Goal: Task Accomplishment & Management: Manage account settings

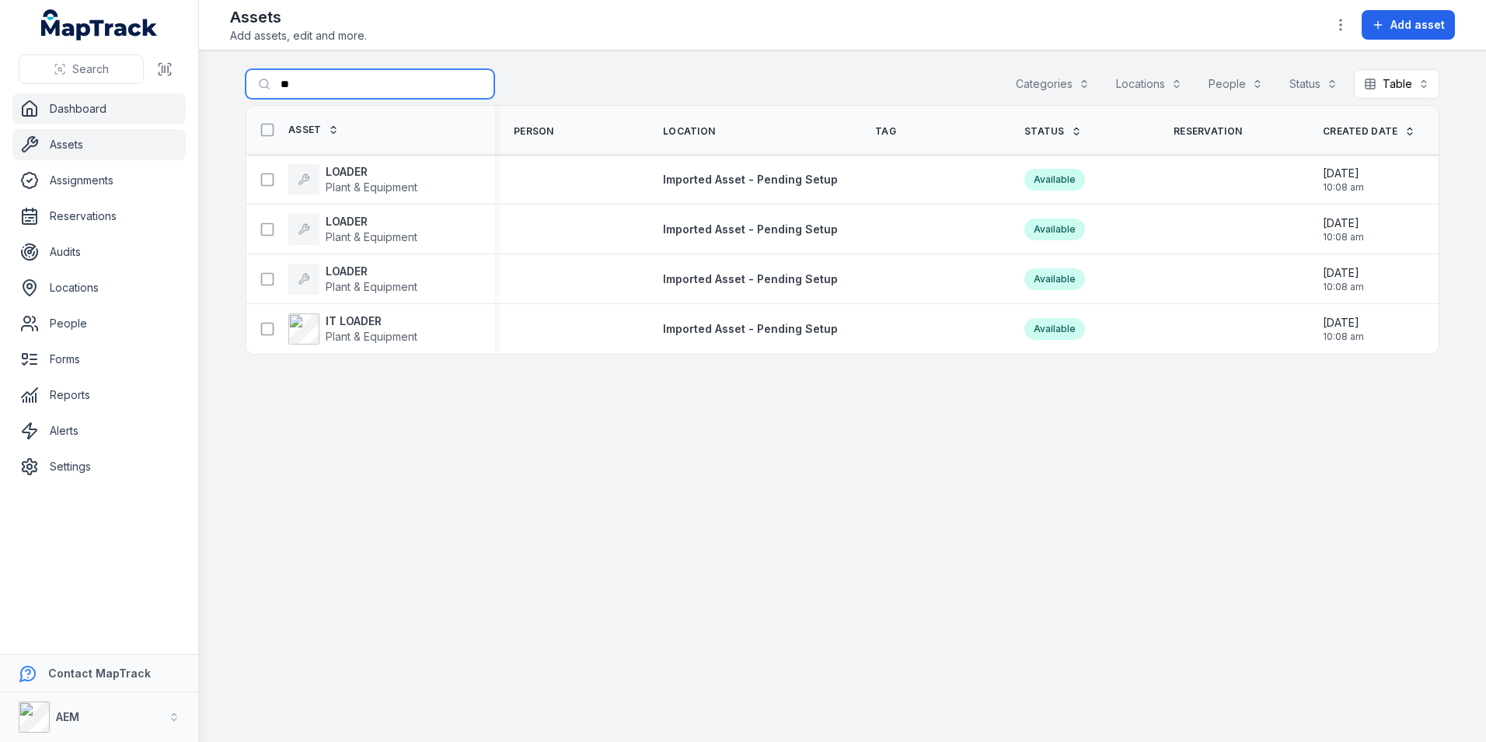
drag, startPoint x: 343, startPoint y: 96, endPoint x: 77, endPoint y: 124, distance: 267.4
click at [79, 124] on div "Search Dashboard Assets Assignments Reservations Audits Locations People Forms …" at bounding box center [743, 371] width 1486 height 742
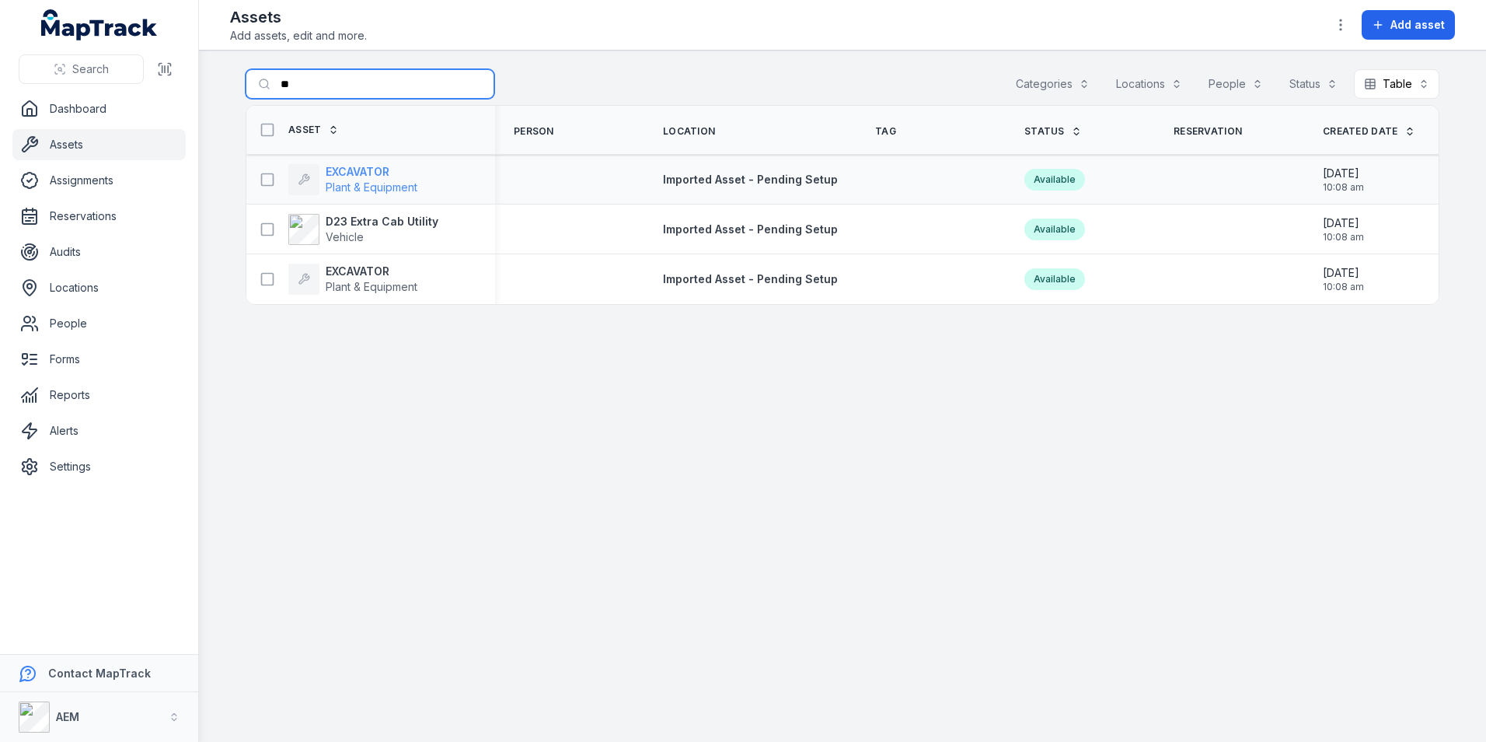
type input "**"
click at [415, 177] on strong "EXCAVATOR" at bounding box center [372, 172] width 92 height 16
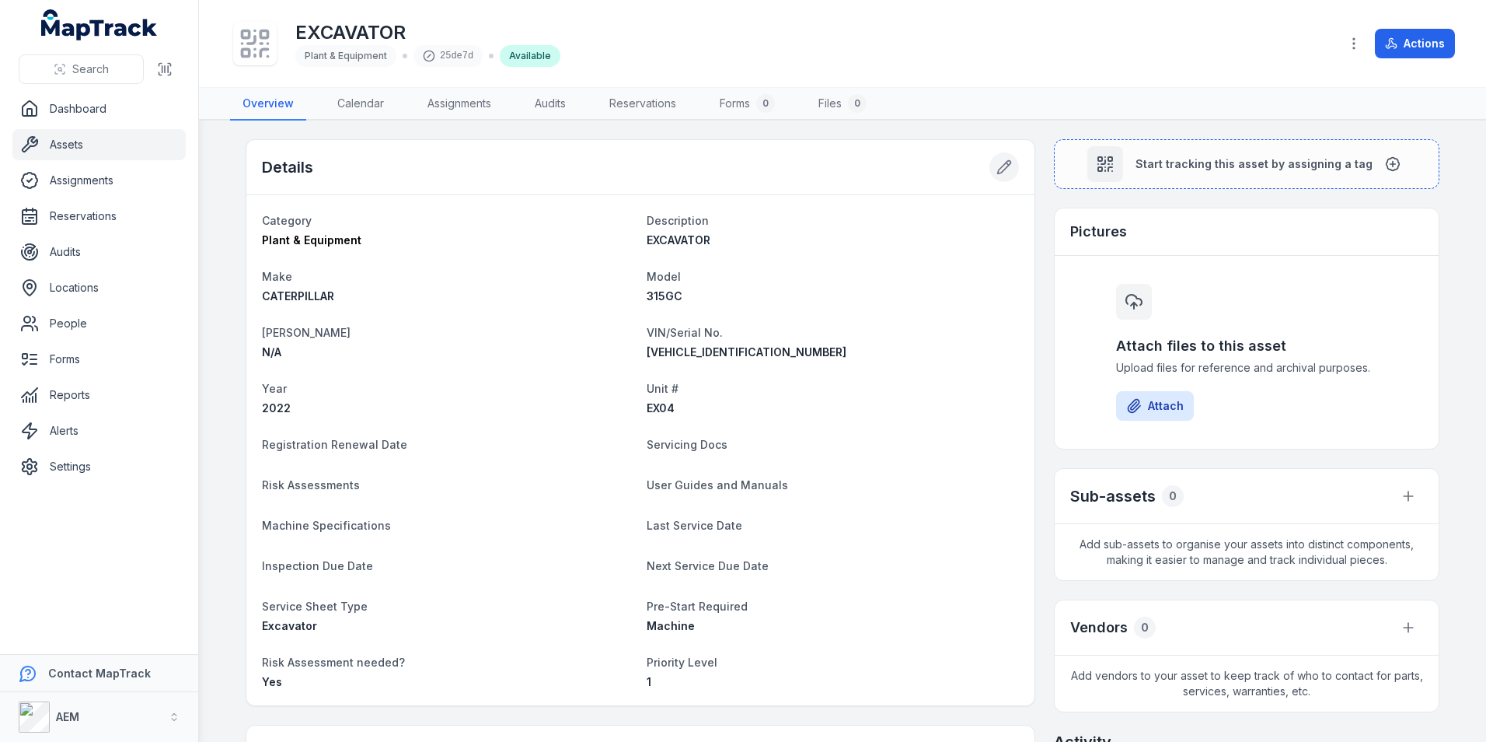
click at [999, 166] on icon at bounding box center [1005, 167] width 16 height 16
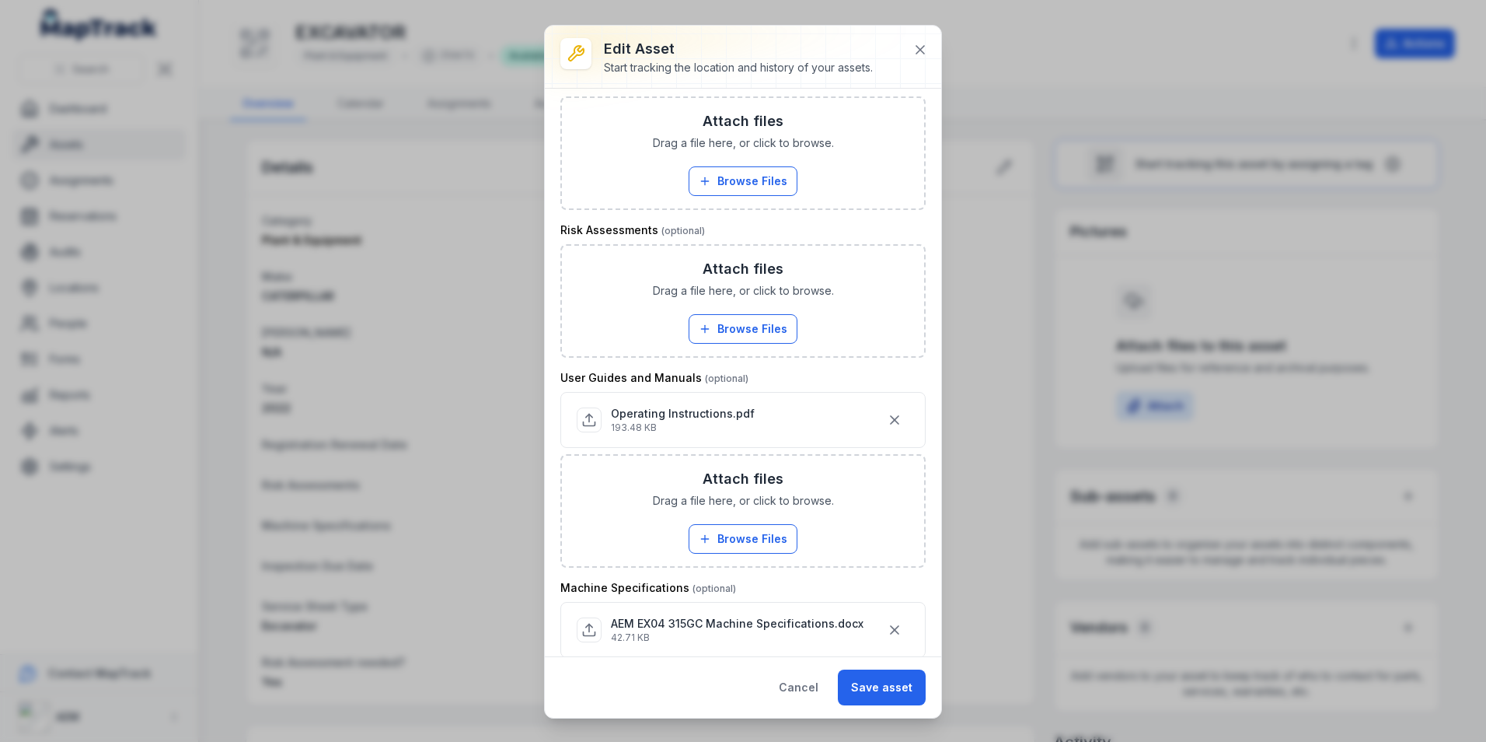
scroll to position [670, 0]
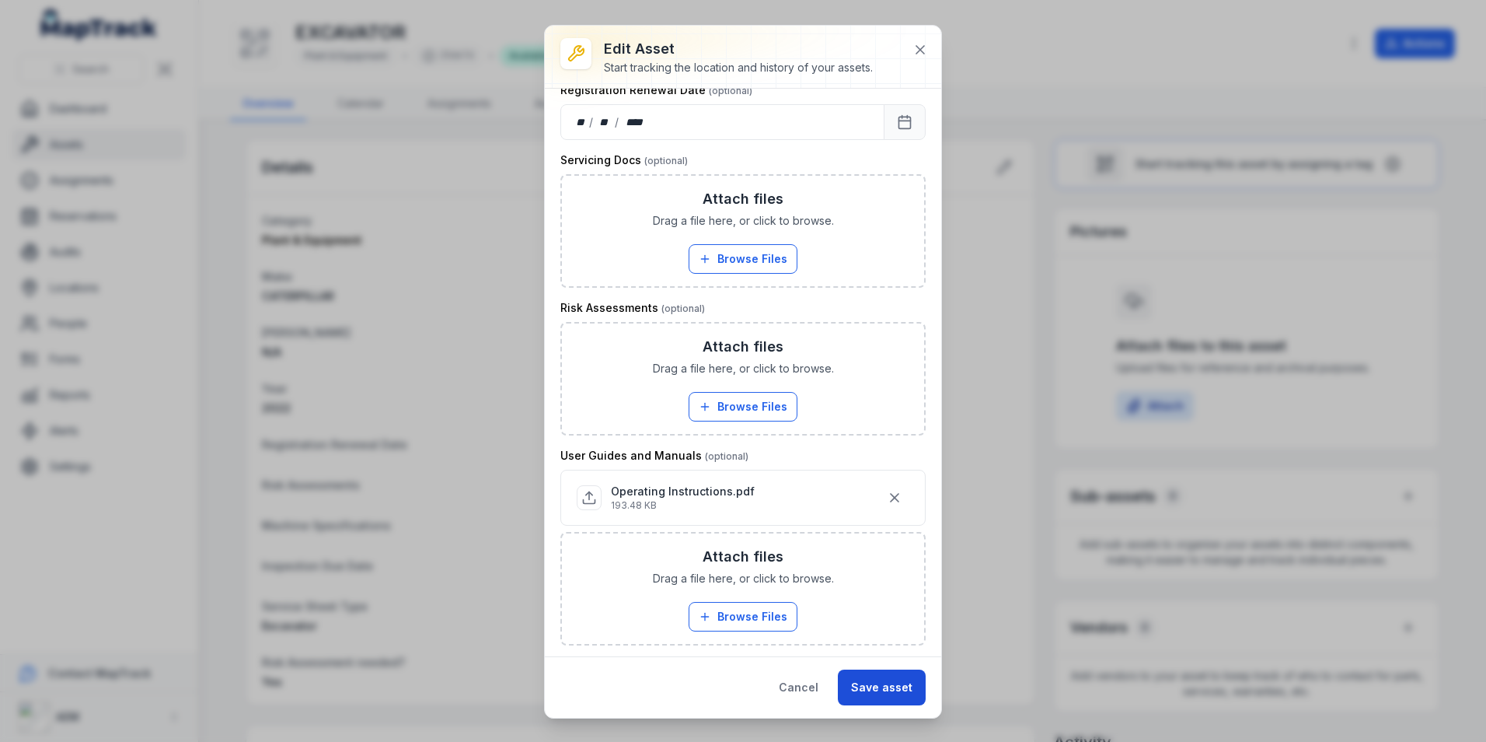
click at [880, 693] on button "Save asset" at bounding box center [882, 687] width 88 height 36
